Goal: Check status: Check status

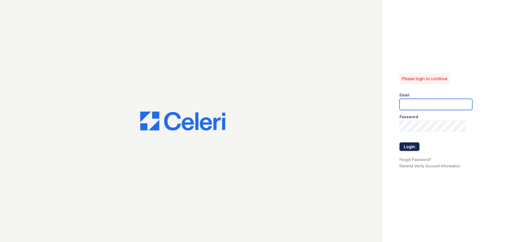
type input "[PERSON_NAME][EMAIL_ADDRESS][DOMAIN_NAME]"
click at [410, 148] on button "Login" at bounding box center [410, 146] width 20 height 9
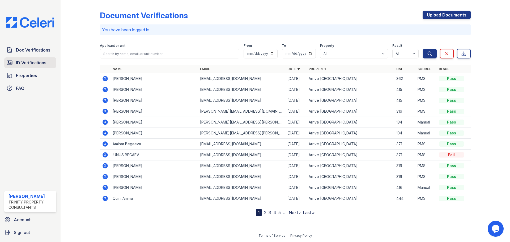
click at [39, 63] on span "ID Verifications" at bounding box center [31, 63] width 30 height 6
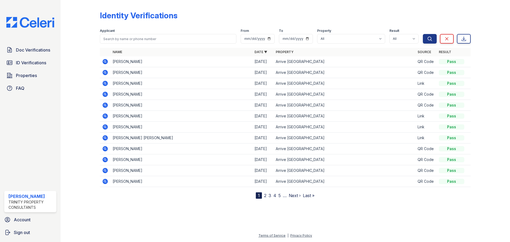
click at [107, 84] on icon at bounding box center [105, 83] width 5 height 5
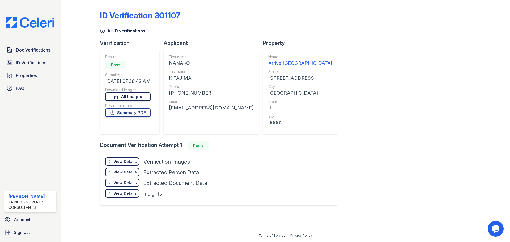
click at [130, 97] on link "All Images" at bounding box center [127, 96] width 45 height 9
click at [470, 123] on div "ID Verification 301107 All ID verifications Verification Result Pass Submitted …" at bounding box center [285, 107] width 371 height 210
click at [130, 111] on link "Summary PDF" at bounding box center [127, 112] width 45 height 9
